Goal: Task Accomplishment & Management: Use online tool/utility

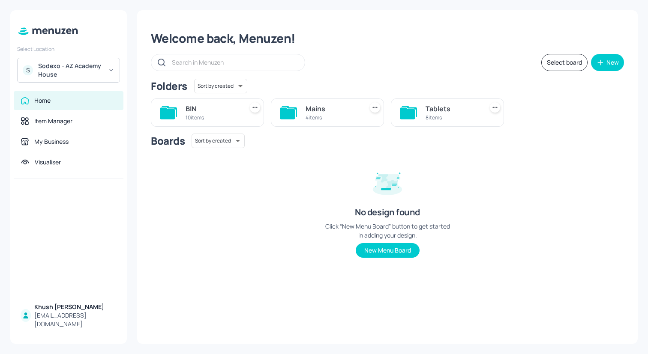
click at [97, 74] on div "Sodexo - AZ Academy House" at bounding box center [70, 70] width 65 height 17
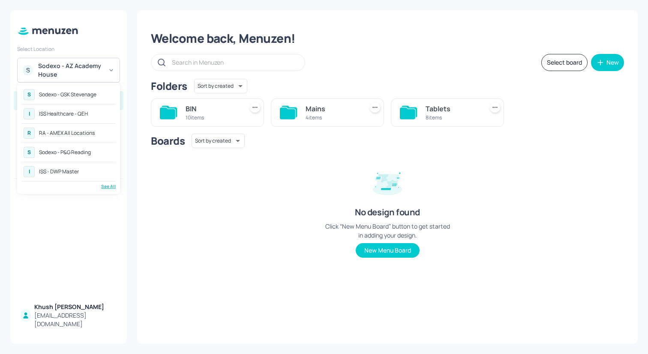
click at [87, 131] on div "RA - AMEX All Locations" at bounding box center [67, 133] width 56 height 5
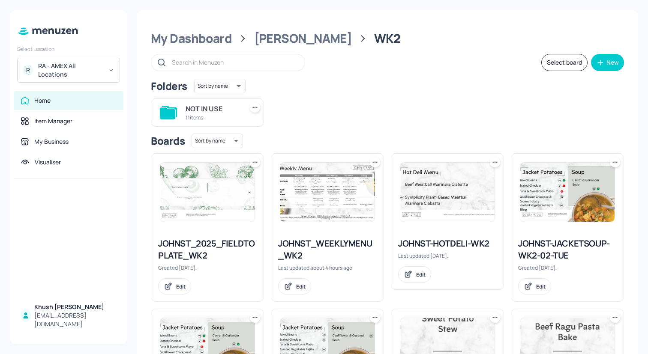
click at [324, 204] on img at bounding box center [327, 192] width 94 height 59
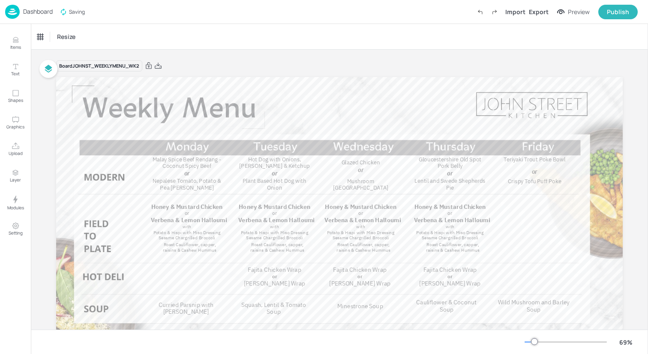
click at [16, 11] on img at bounding box center [12, 12] width 15 height 14
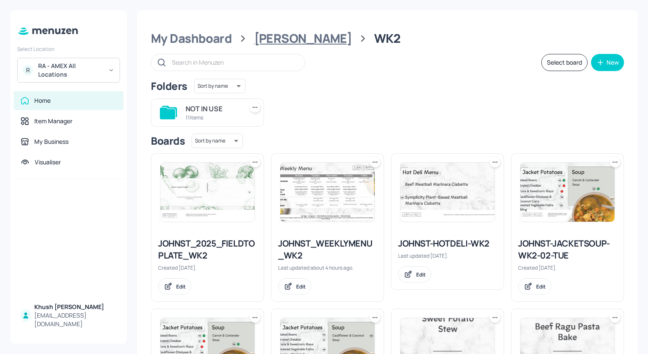
click at [287, 38] on div "[PERSON_NAME]" at bounding box center [303, 38] width 98 height 15
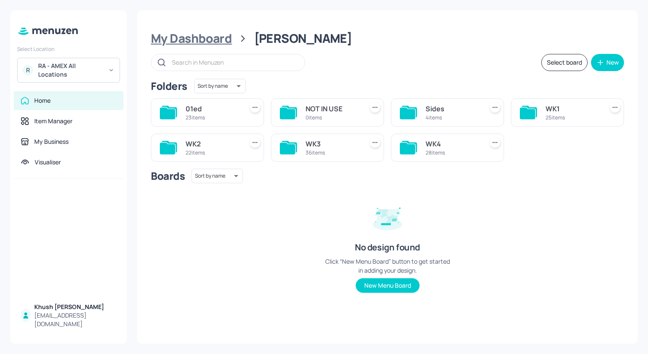
click at [196, 43] on div "My Dashboard" at bounding box center [191, 38] width 81 height 15
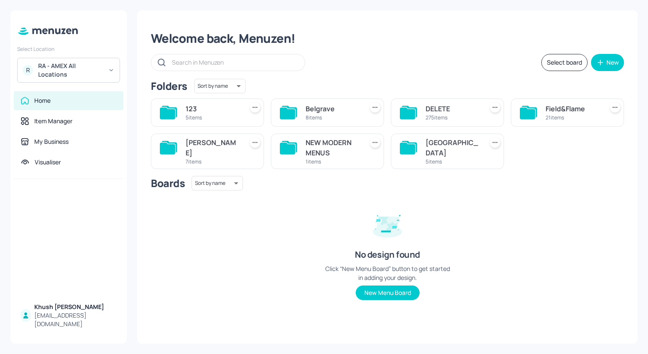
click at [327, 111] on div "Belgrave" at bounding box center [332, 109] width 54 height 10
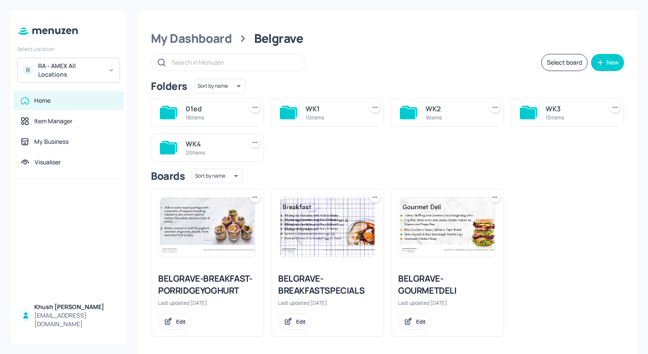
click at [413, 111] on icon at bounding box center [407, 114] width 15 height 12
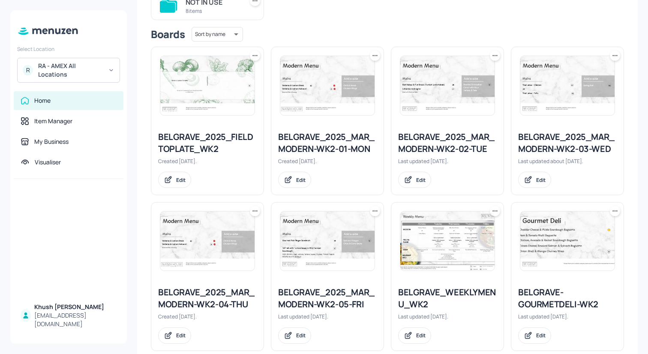
scroll to position [124, 0]
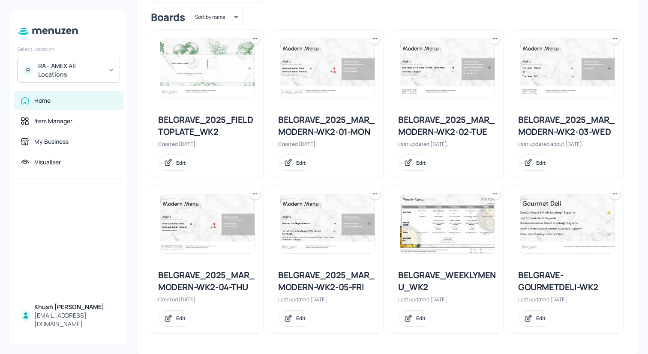
click at [430, 278] on div "BELGRAVE_WEEKLYMENU_WK2" at bounding box center [447, 282] width 99 height 24
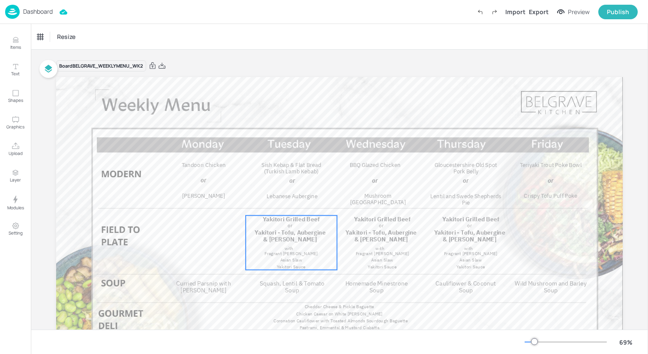
click at [294, 228] on p "or" at bounding box center [290, 226] width 58 height 6
click at [267, 204] on div "Ungroup" at bounding box center [263, 200] width 33 height 11
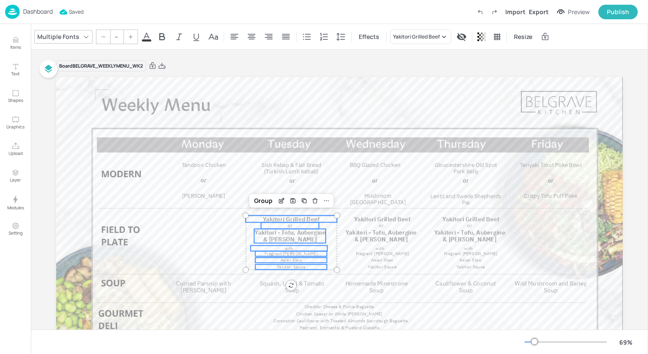
click at [285, 216] on span "Yakitori Grilled Beef" at bounding box center [291, 220] width 57 height 8
type input "20.2"
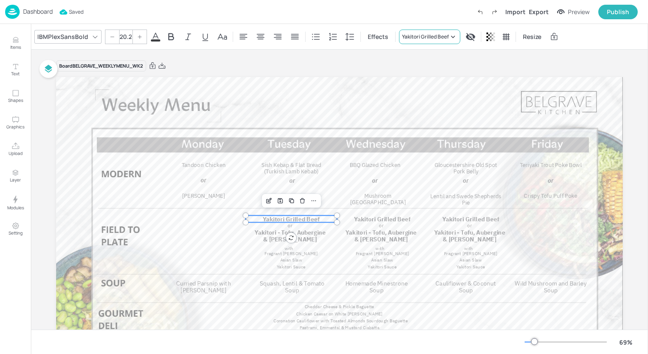
click at [404, 33] on div "Yakitori Grilled Beef" at bounding box center [425, 37] width 47 height 8
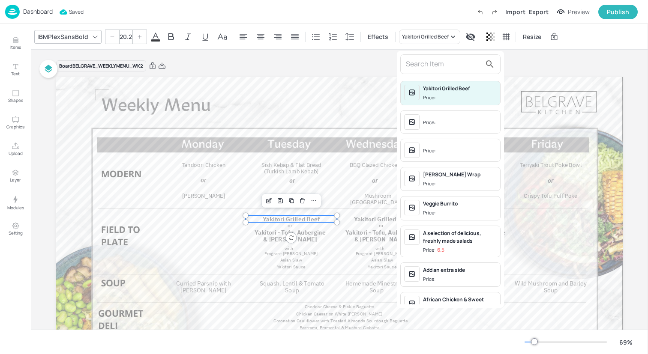
click at [422, 64] on input "text" at bounding box center [443, 64] width 75 height 14
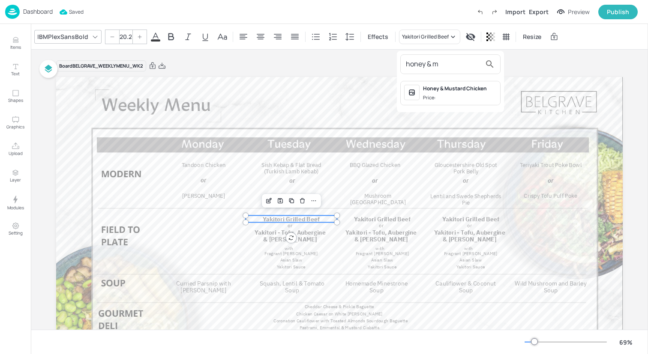
type input "honey & m"
click at [448, 94] on span "Price:" at bounding box center [460, 97] width 74 height 7
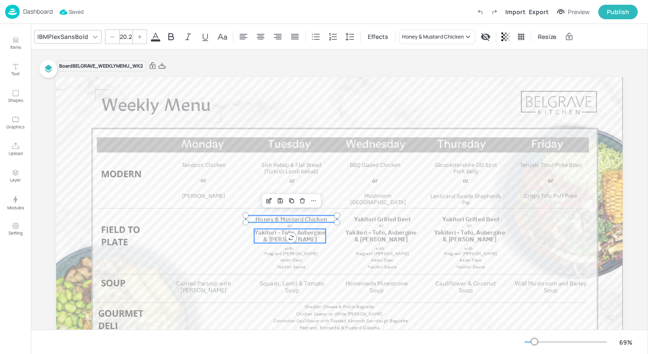
click at [257, 240] on p "Yakitori - Tofu, Aubergine & [PERSON_NAME]" at bounding box center [290, 236] width 72 height 14
type input "20.2"
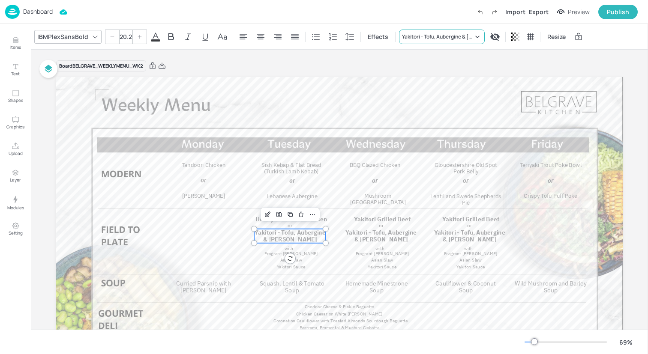
click at [455, 42] on div "Yakitori - Tofu, Aubergine & [PERSON_NAME]" at bounding box center [442, 37] width 86 height 15
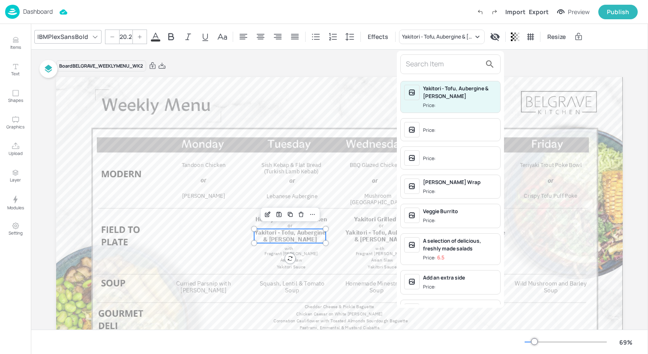
click at [438, 67] on input "text" at bounding box center [443, 64] width 75 height 14
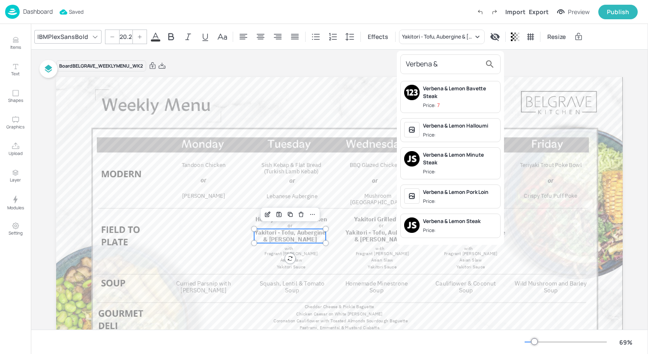
type input "Verbena &"
click at [453, 126] on div "Verbena & Lemon Halloumi" at bounding box center [460, 126] width 74 height 8
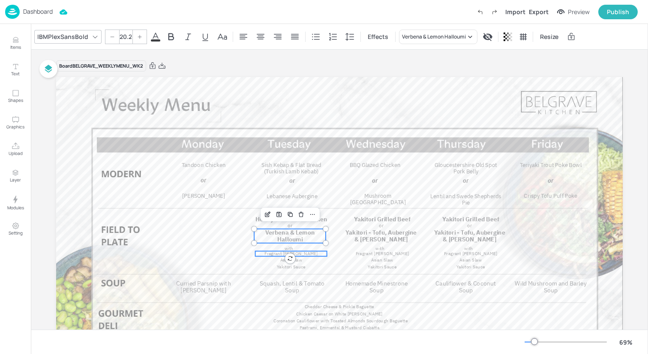
click at [306, 252] on span "Fragrant [PERSON_NAME]" at bounding box center [291, 254] width 54 height 6
type input "15"
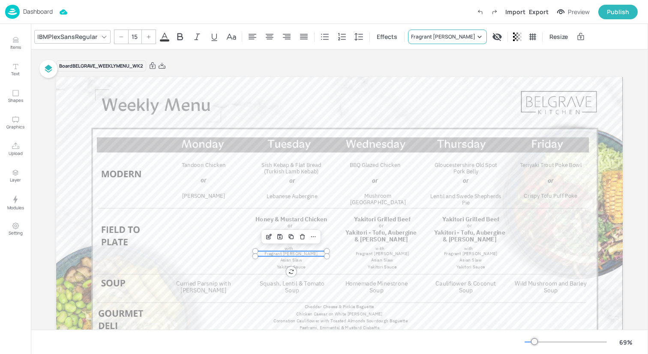
click at [442, 36] on div "Fragrant [PERSON_NAME]" at bounding box center [443, 37] width 64 height 8
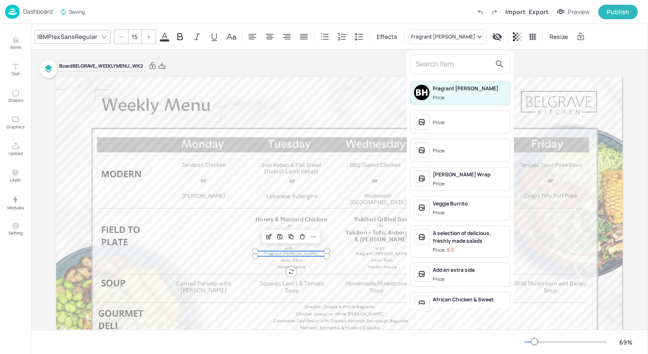
click at [452, 62] on input "text" at bounding box center [453, 64] width 75 height 14
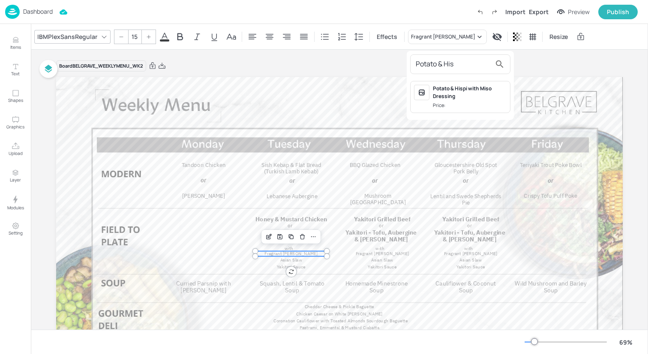
type input "Potato & His"
click at [463, 90] on div "Potato & Hispi with Miso Dressing" at bounding box center [470, 92] width 74 height 15
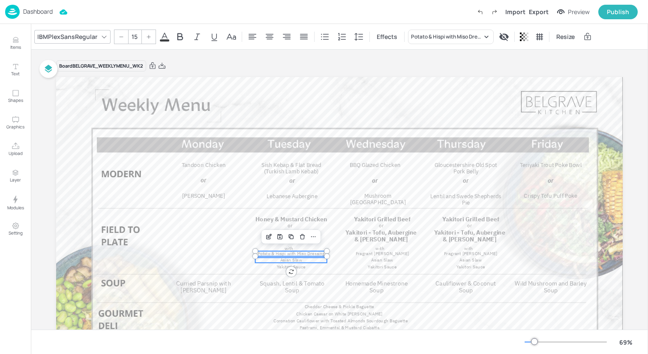
click at [297, 258] on span "Asian Slaw" at bounding box center [291, 261] width 22 height 6
type input "15"
click at [431, 35] on div "Asian Slaw" at bounding box center [424, 37] width 26 height 8
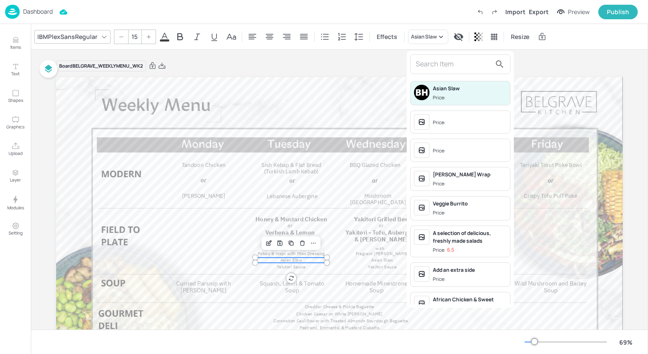
click at [428, 64] on input "text" at bounding box center [453, 64] width 75 height 14
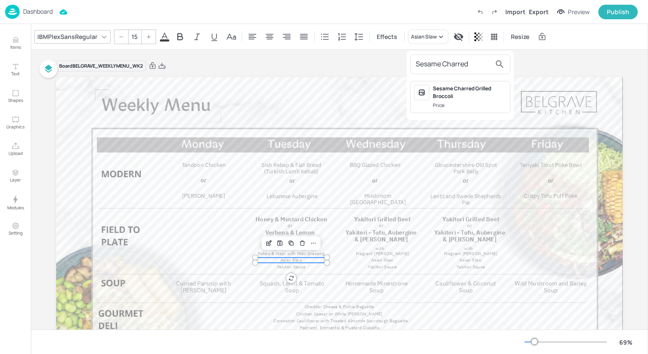
type input "Sesame Charred"
click at [490, 97] on div "Sesame Charred Grilled Broccoli" at bounding box center [470, 92] width 74 height 15
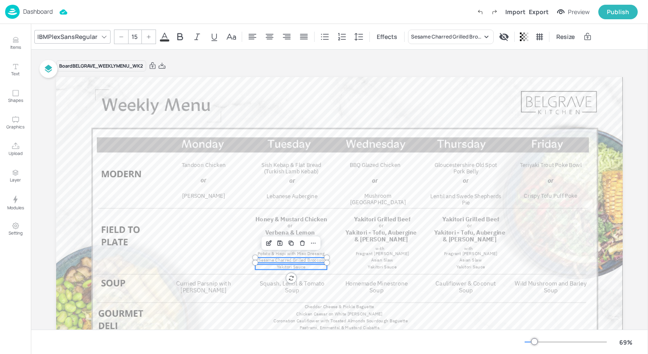
click at [297, 268] on span "Yakitori Sauce" at bounding box center [291, 267] width 29 height 6
type input "15"
click at [422, 39] on div "Yakitori Sauce" at bounding box center [428, 37] width 34 height 8
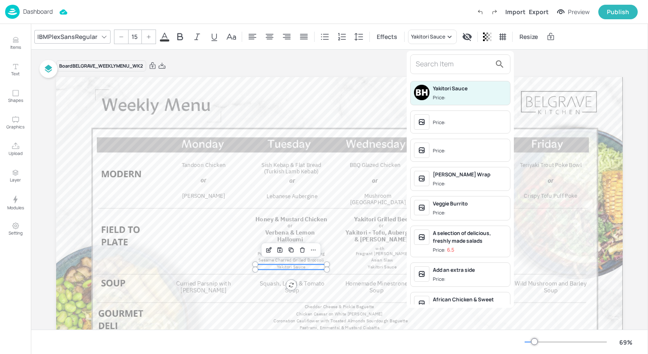
click at [428, 65] on input "text" at bounding box center [453, 64] width 75 height 14
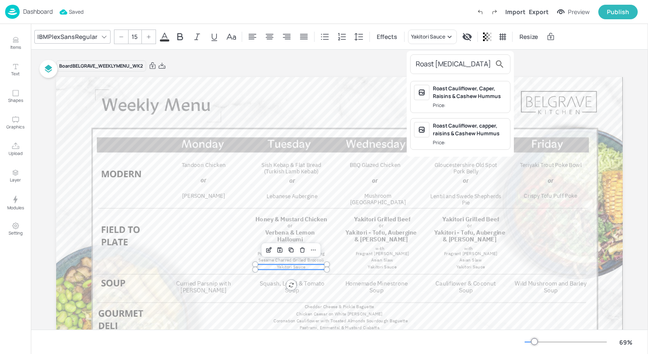
type input "Roast [MEDICAL_DATA]"
click at [473, 102] on span "Price:" at bounding box center [470, 105] width 74 height 7
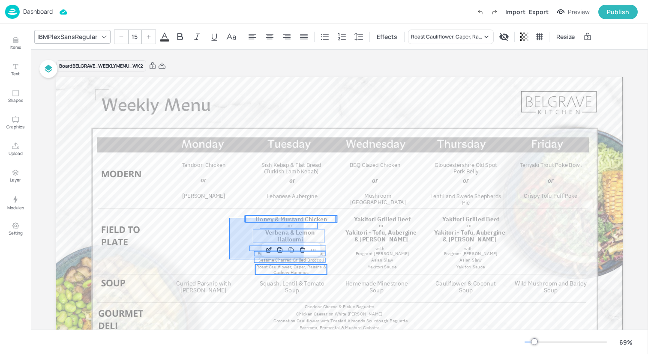
drag, startPoint x: 229, startPoint y: 260, endPoint x: 304, endPoint y: 219, distance: 85.5
click at [304, 77] on div "Curried Parsnip with [PERSON_NAME] Yoghurt Squash, Lentil & Tomato Soup Tandoor…" at bounding box center [339, 77] width 566 height 0
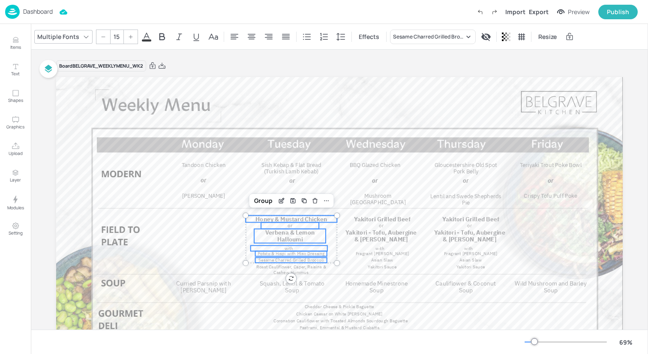
type input "--"
click at [257, 201] on div "Group" at bounding box center [263, 200] width 25 height 11
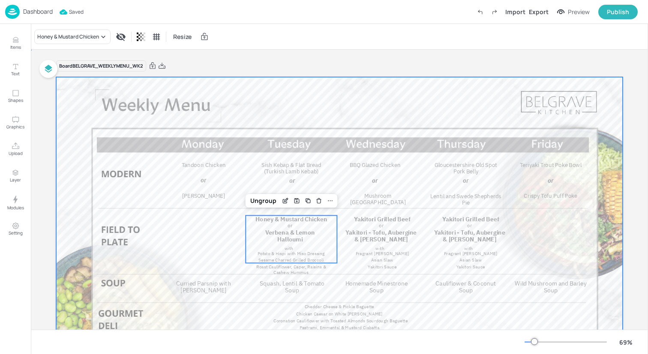
click at [222, 240] on div at bounding box center [339, 236] width 566 height 319
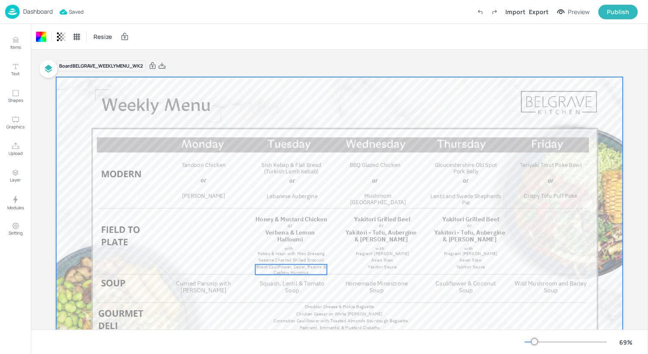
click at [275, 268] on span "Roast Cauliflower, Caper, Raisins & Cashew Hummus" at bounding box center [290, 269] width 69 height 11
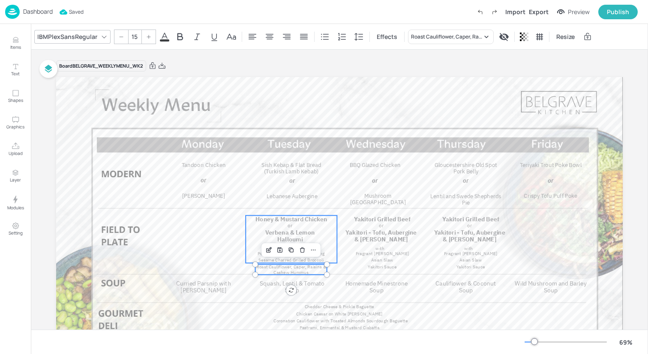
click at [281, 239] on span "Verbena & Lemon Halloumi" at bounding box center [289, 236] width 49 height 15
click at [248, 203] on div "Group" at bounding box center [246, 200] width 25 height 11
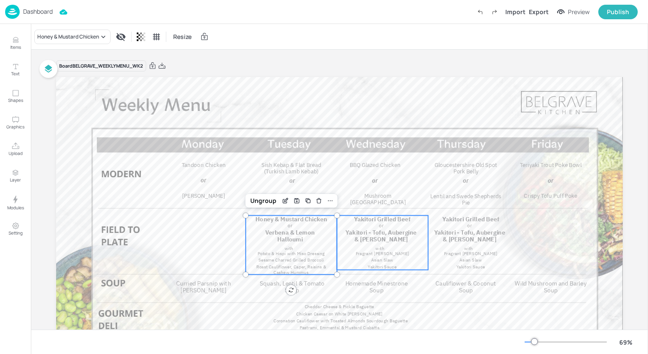
click at [353, 252] on p "Fragrant [PERSON_NAME]" at bounding box center [382, 254] width 72 height 5
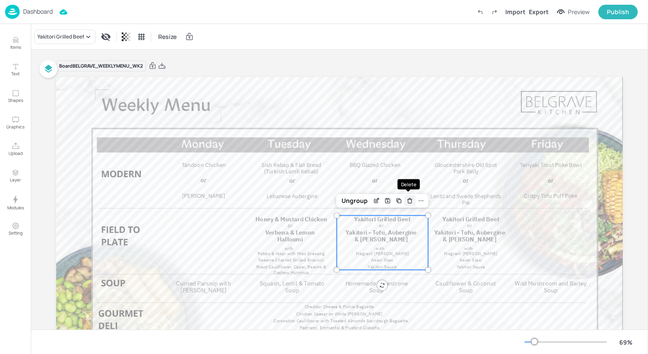
click at [404, 200] on div "Delete" at bounding box center [409, 200] width 11 height 11
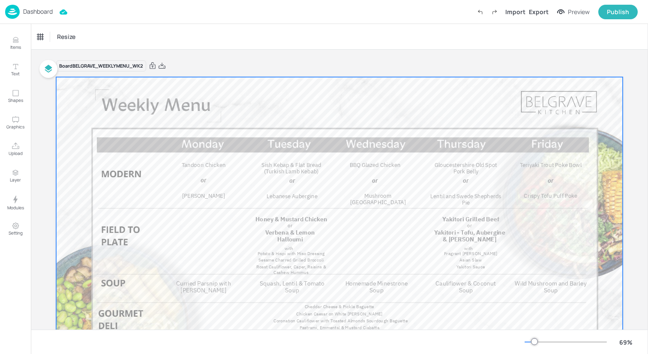
click at [461, 232] on span "Yakitori - Tofu, Aubergine & [PERSON_NAME]" at bounding box center [469, 236] width 71 height 15
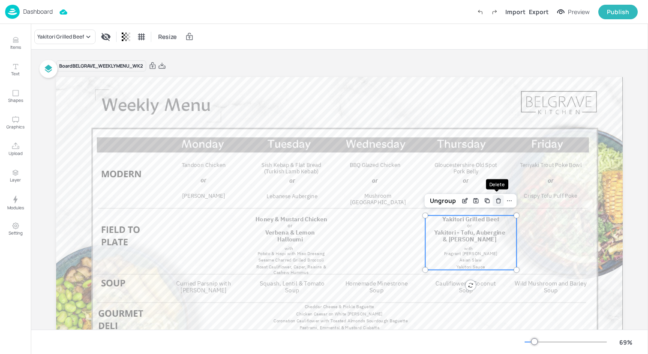
click at [498, 203] on icon "Delete" at bounding box center [498, 201] width 6 height 7
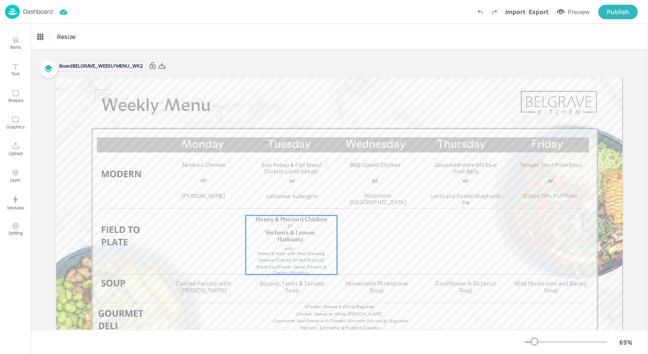
click at [275, 231] on span "Verbena & Lemon Halloumi" at bounding box center [289, 236] width 49 height 15
click at [299, 230] on span "Verbena & Lemon Halloumi" at bounding box center [290, 232] width 49 height 15
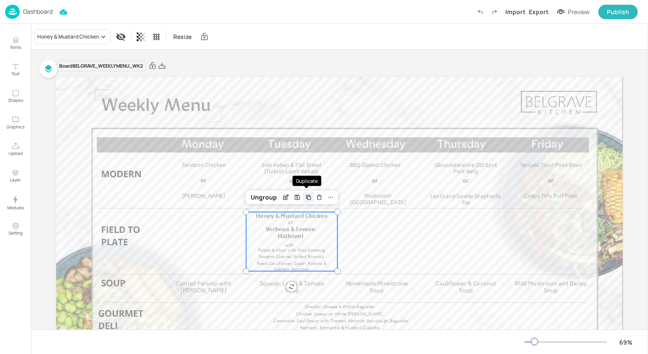
click at [308, 198] on icon "Duplicate" at bounding box center [308, 197] width 7 height 7
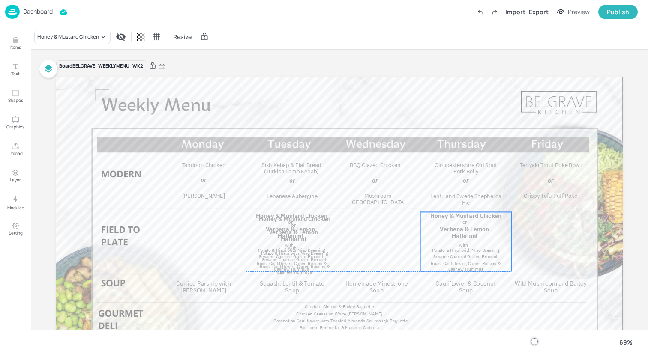
drag, startPoint x: 305, startPoint y: 240, endPoint x: 471, endPoint y: 234, distance: 166.8
click at [471, 234] on span "Verbena & Lemon Halloumi" at bounding box center [464, 232] width 49 height 15
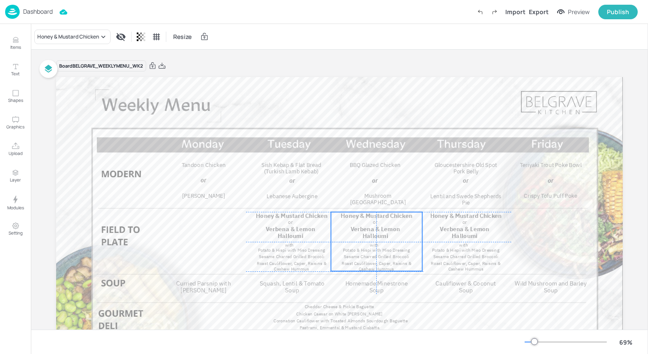
drag, startPoint x: 303, startPoint y: 250, endPoint x: 386, endPoint y: 247, distance: 83.2
click at [386, 248] on span "Potato & Hispi with Miso Dressing" at bounding box center [376, 251] width 67 height 6
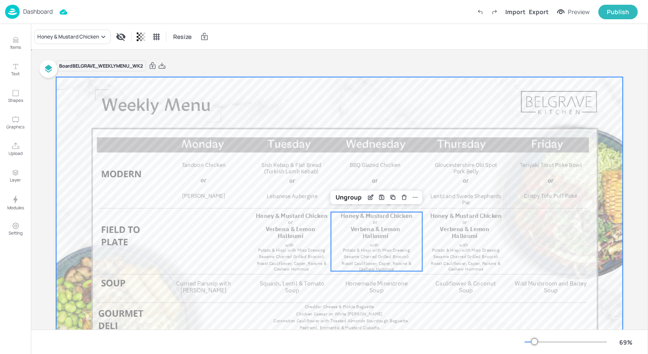
click at [207, 239] on div at bounding box center [339, 236] width 566 height 319
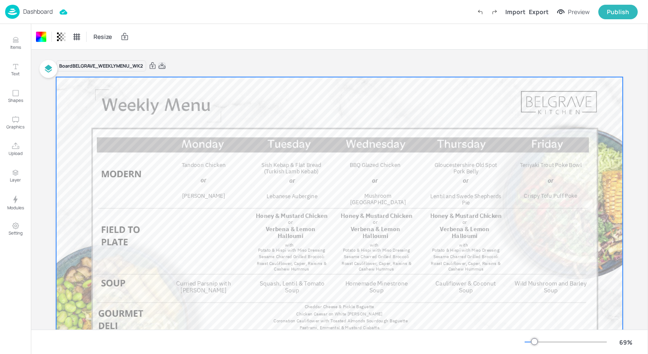
click at [162, 65] on icon at bounding box center [162, 66] width 7 height 6
